Goal: Browse casually

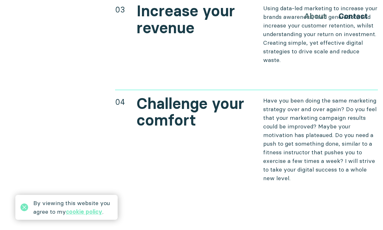
scroll to position [2583, 0]
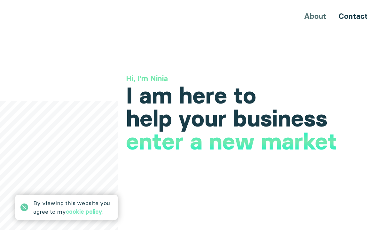
click at [24, 208] on icon at bounding box center [24, 208] width 8 height 8
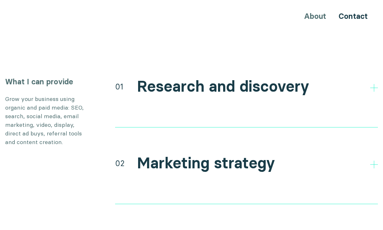
scroll to position [1167, 0]
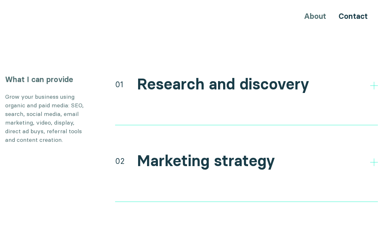
click at [188, 78] on h2 "Research and discovery" at bounding box center [223, 84] width 172 height 19
click at [181, 154] on h2 "Marketing strategy" at bounding box center [206, 161] width 138 height 19
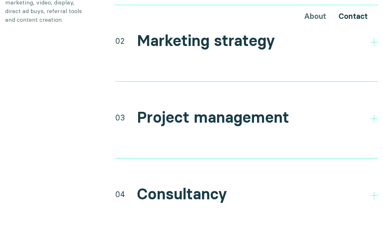
click at [177, 188] on h2 "Consultancy" at bounding box center [182, 194] width 90 height 19
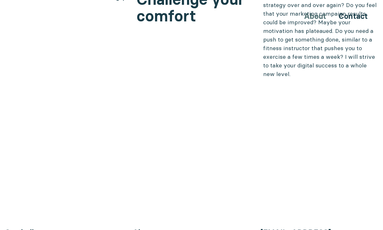
scroll to position [2583, 0]
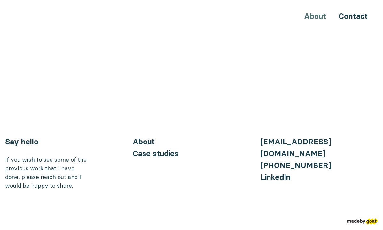
click at [371, 219] on img at bounding box center [362, 222] width 31 height 6
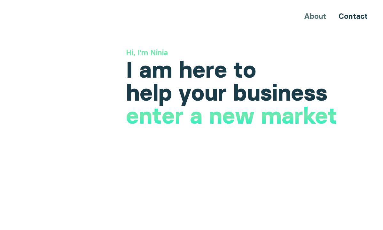
scroll to position [0, 0]
